Goal: Information Seeking & Learning: Learn about a topic

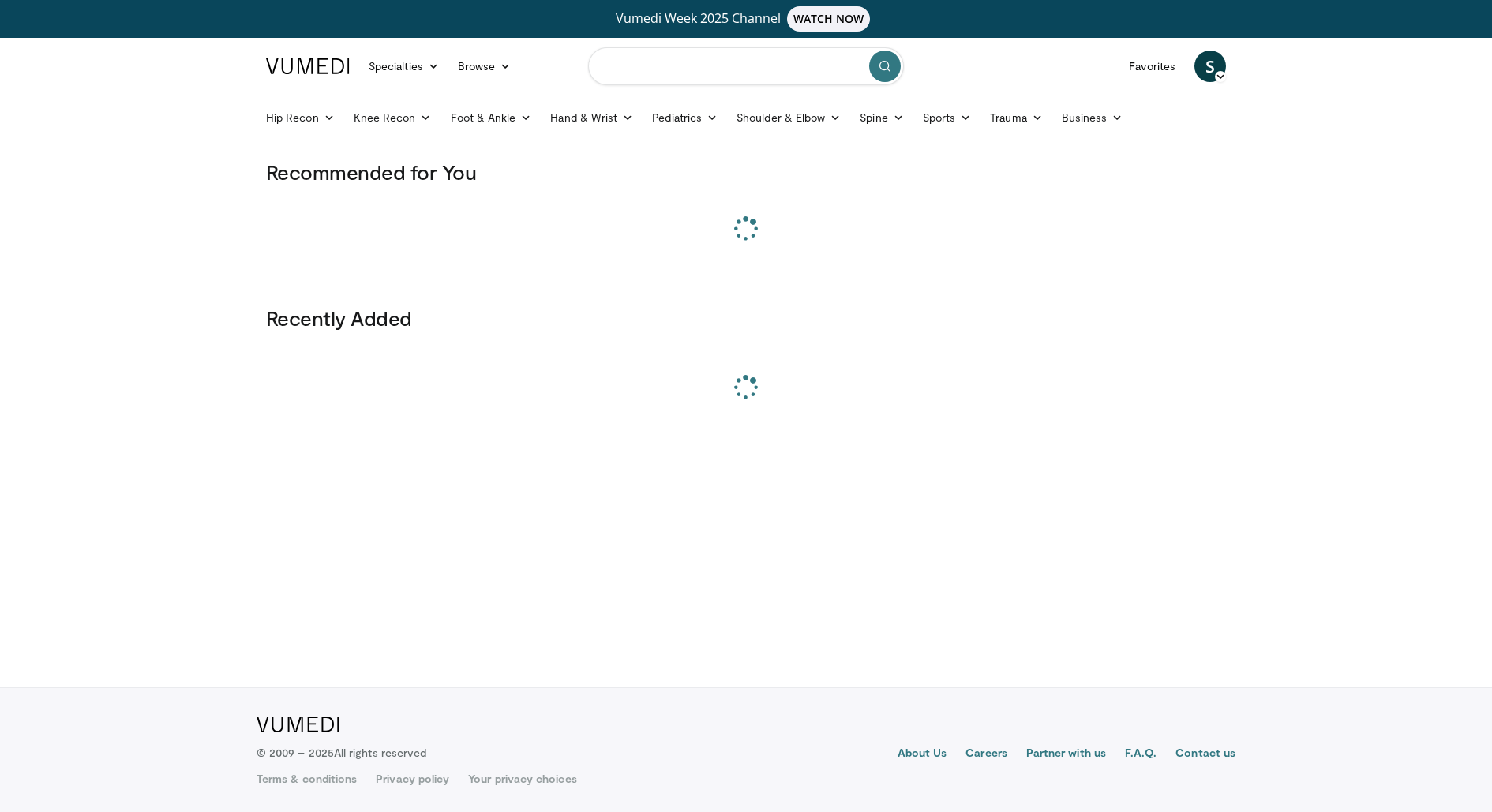
click at [656, 65] on input "Search topics, interventions" at bounding box center [746, 66] width 316 height 38
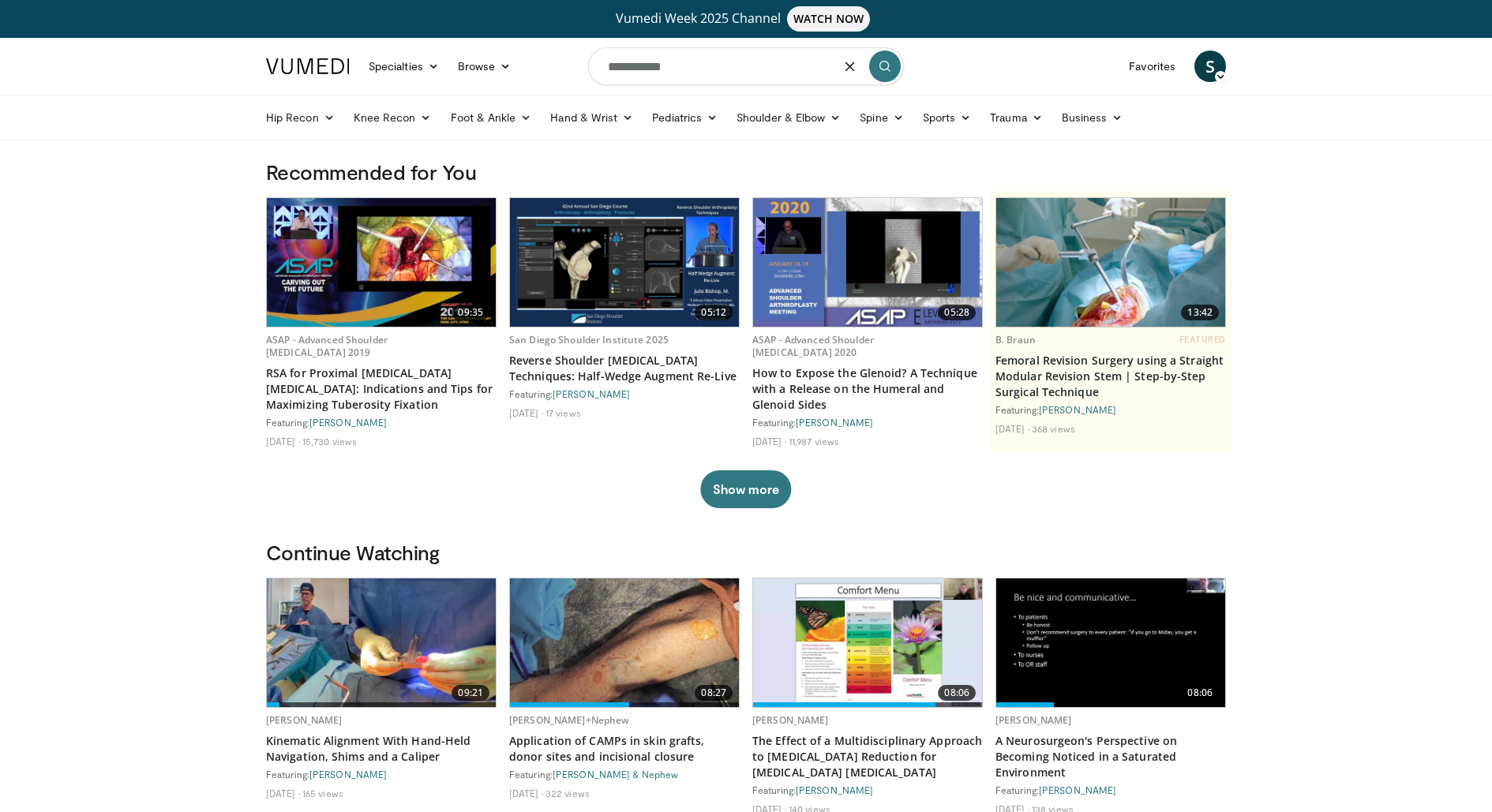
type input "**********"
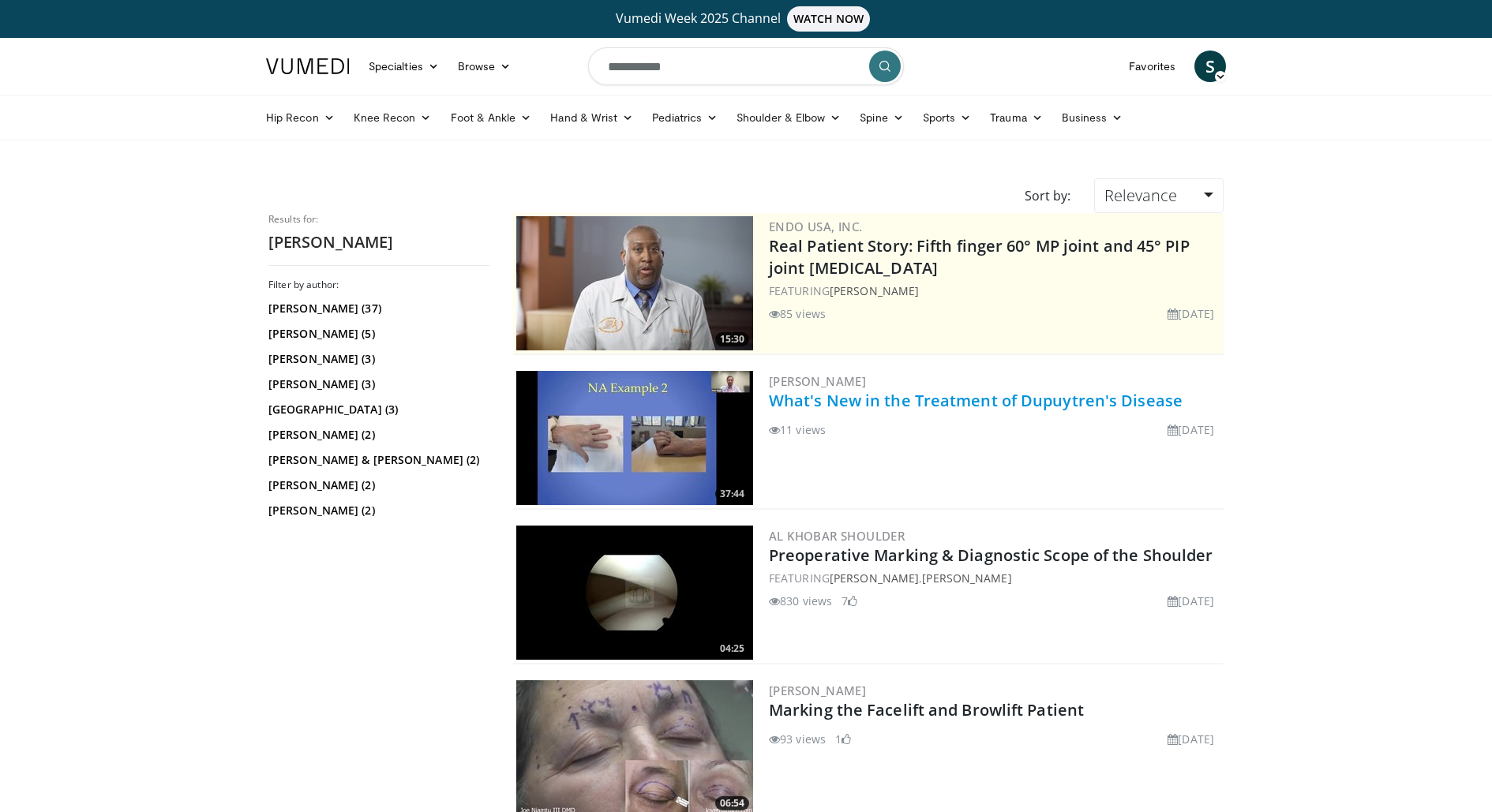
click at [861, 405] on link "What's New in the Treatment of Dupuytren's Disease" at bounding box center [975, 401] width 413 height 22
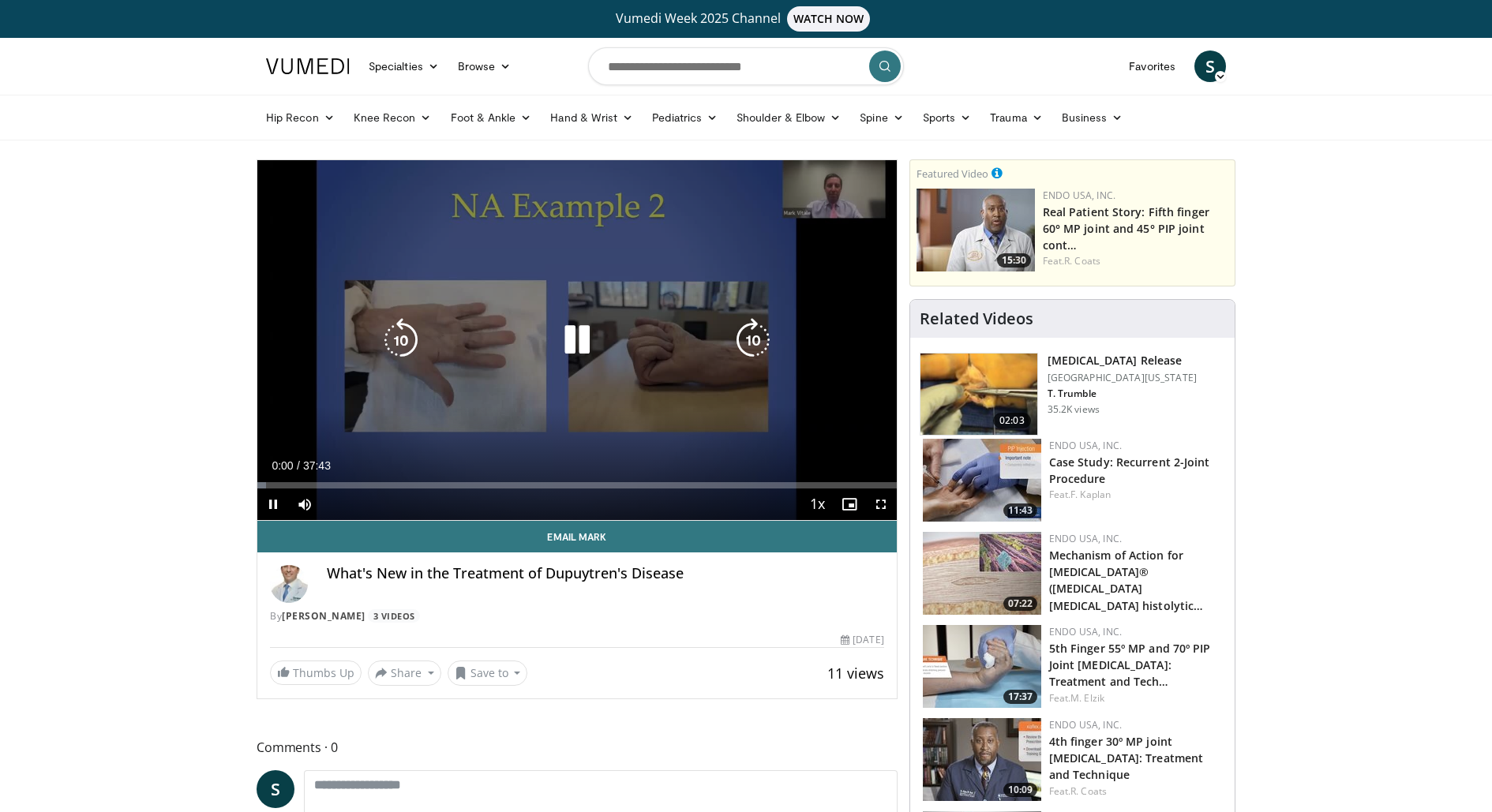
click at [618, 314] on div "10 seconds Tap to unmute" at bounding box center [577, 340] width 639 height 359
